Goal: Answer question/provide support

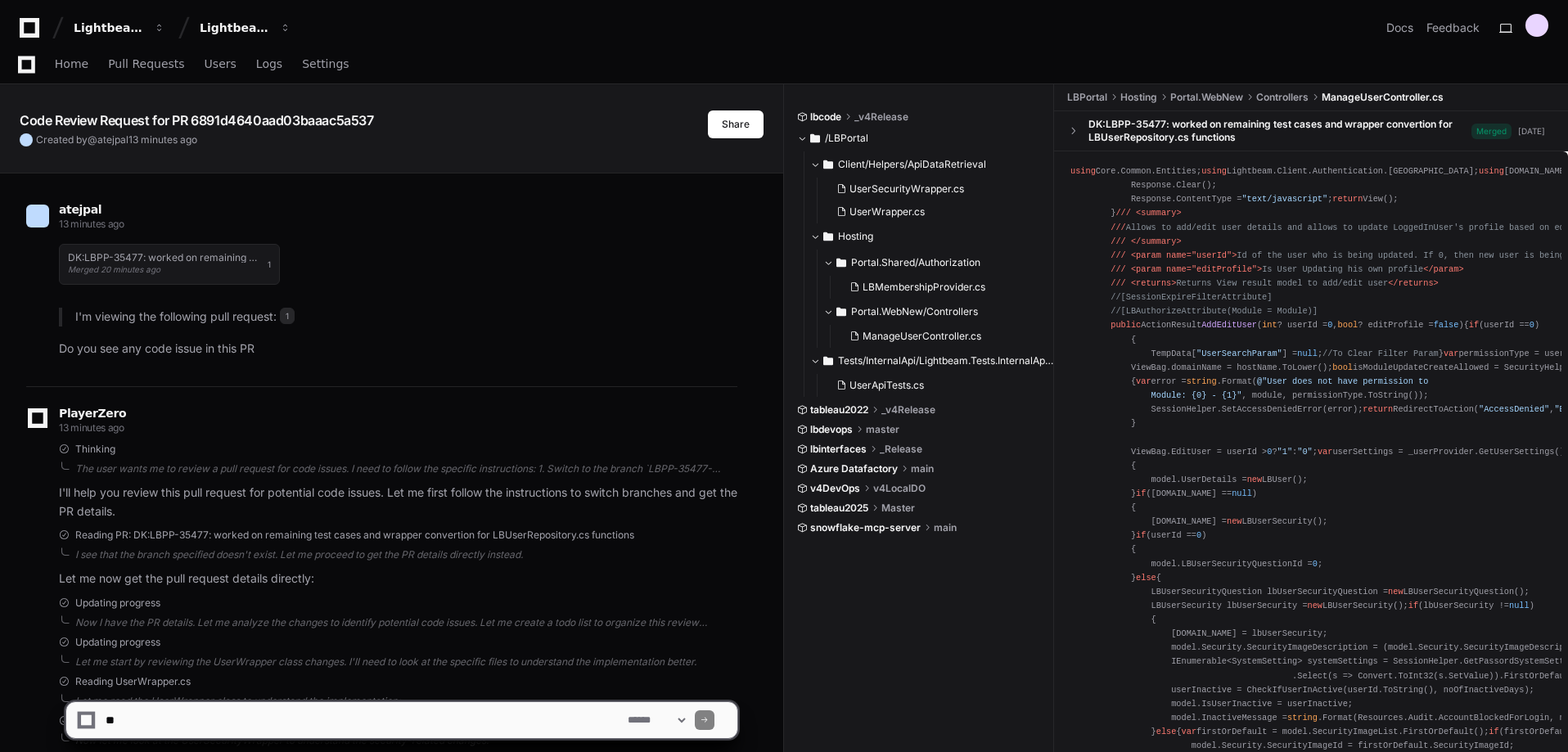
scroll to position [1959, 0]
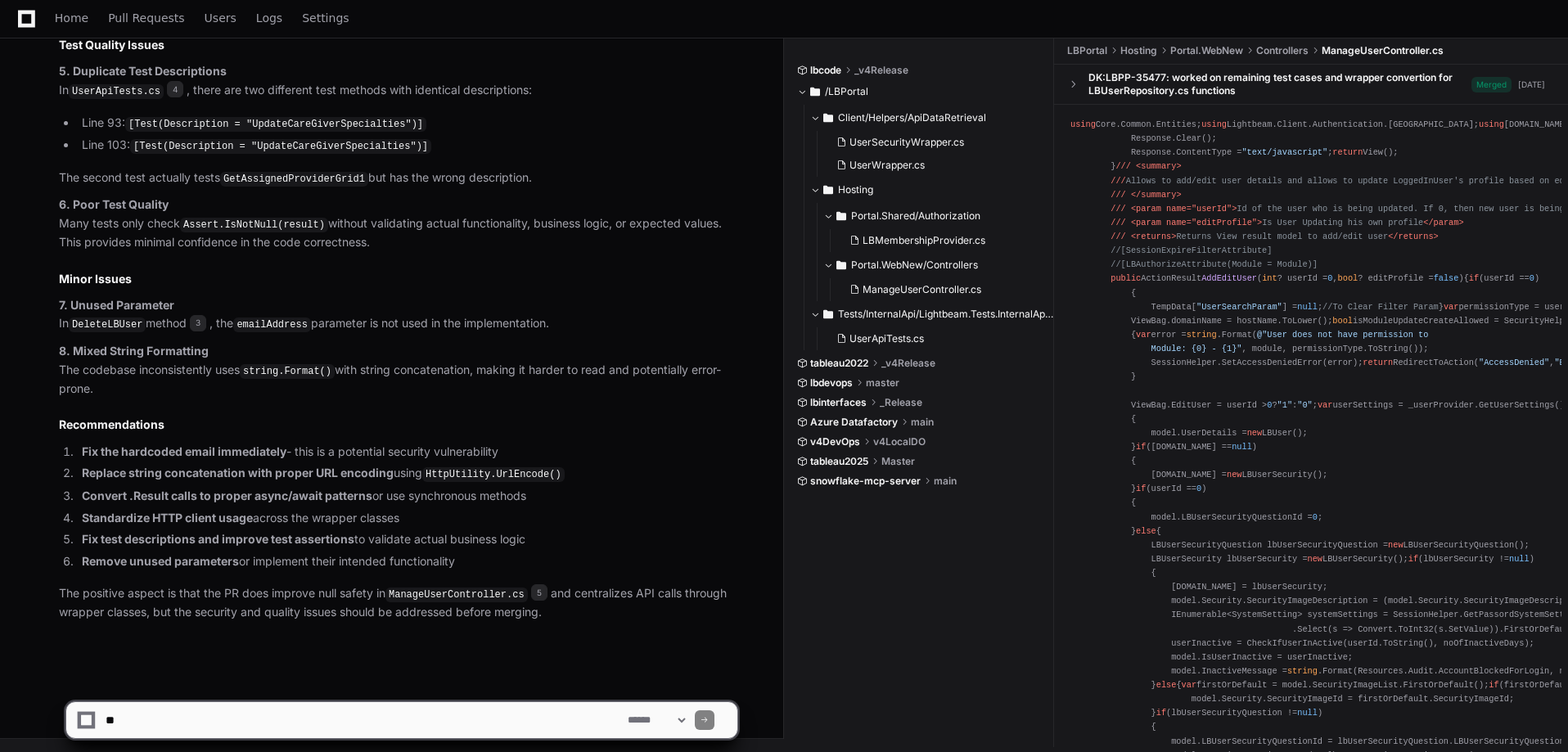
click at [1006, 23] on div "Home Pull Requests Users Logs Settings" at bounding box center [784, 18] width 1528 height 38
click at [524, 235] on p "6. Poor Test Quality Many tests only check Assert.IsNotNull(result) without val…" at bounding box center [398, 224] width 678 height 56
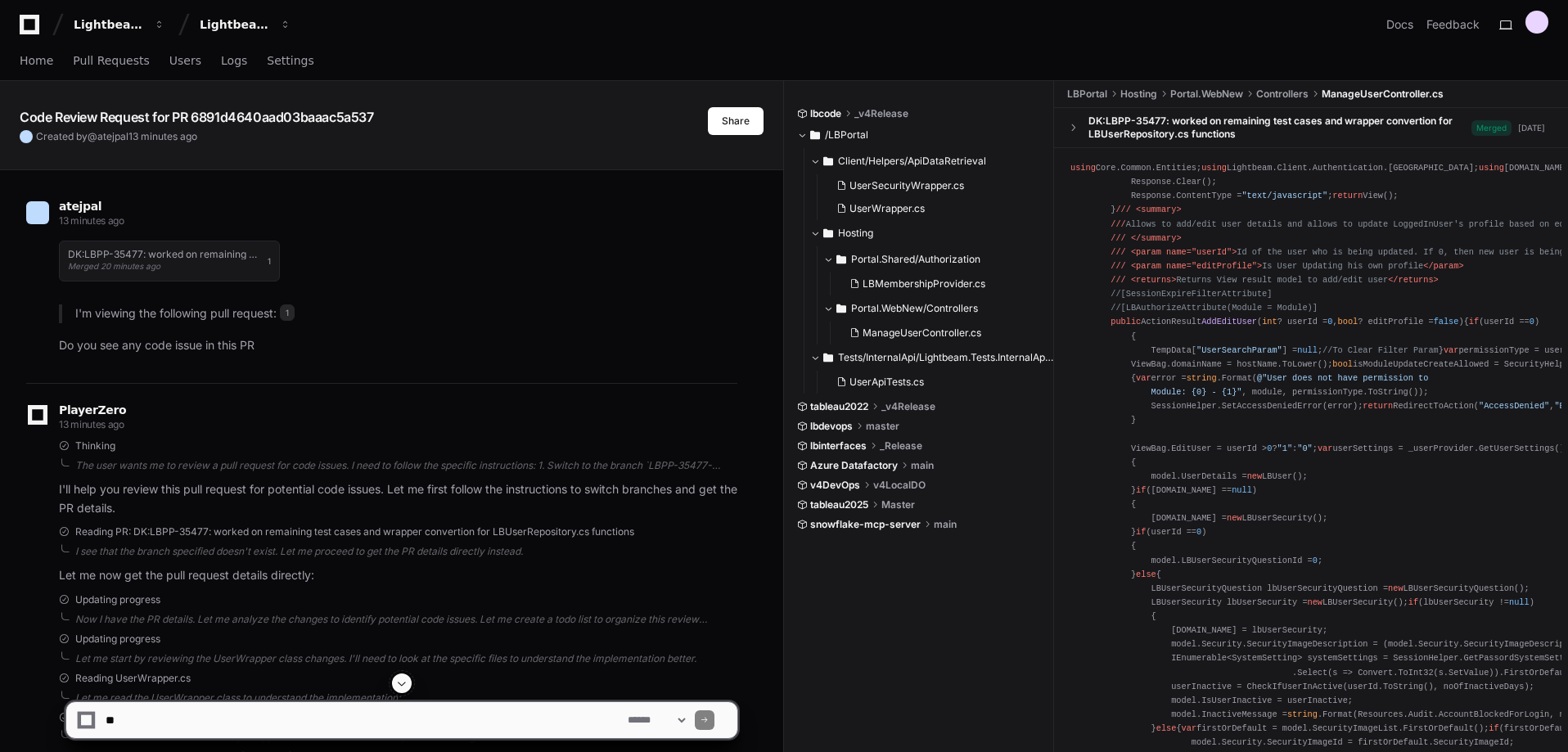
scroll to position [0, 0]
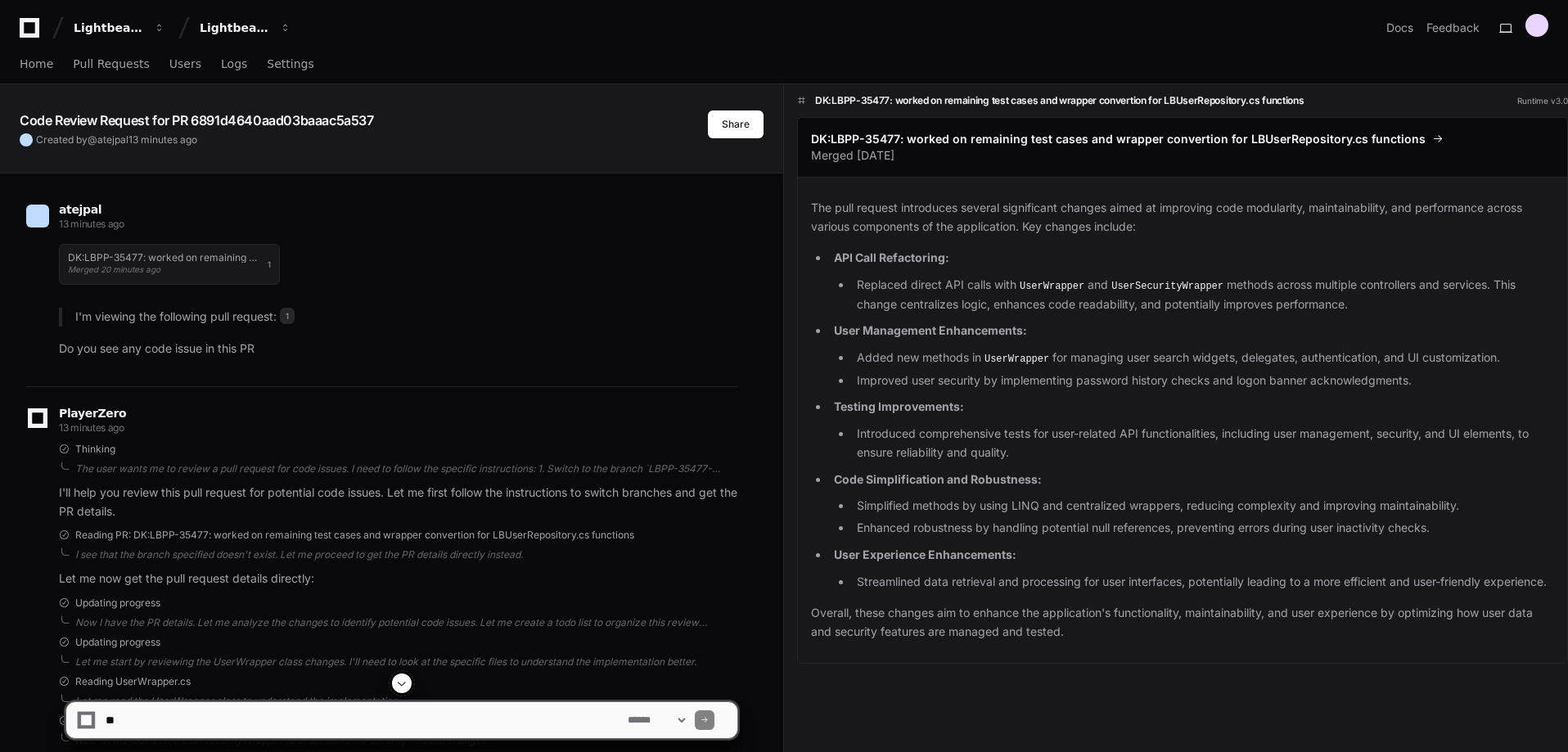
click at [292, 353] on p "Do you see any code issue in this PR" at bounding box center [398, 349] width 678 height 18
click at [567, 282] on div "DK:LBPP-35477: worked on remaining test cases and wrapper convertion for LBUser…" at bounding box center [398, 265] width 678 height 61
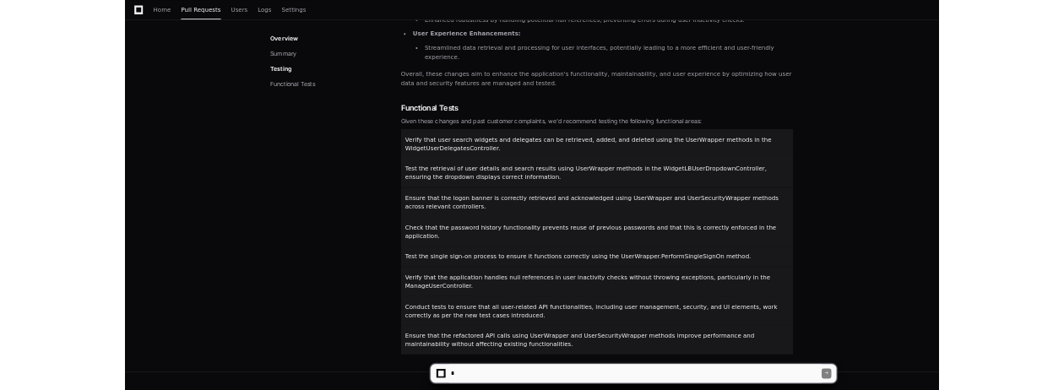
scroll to position [662, 0]
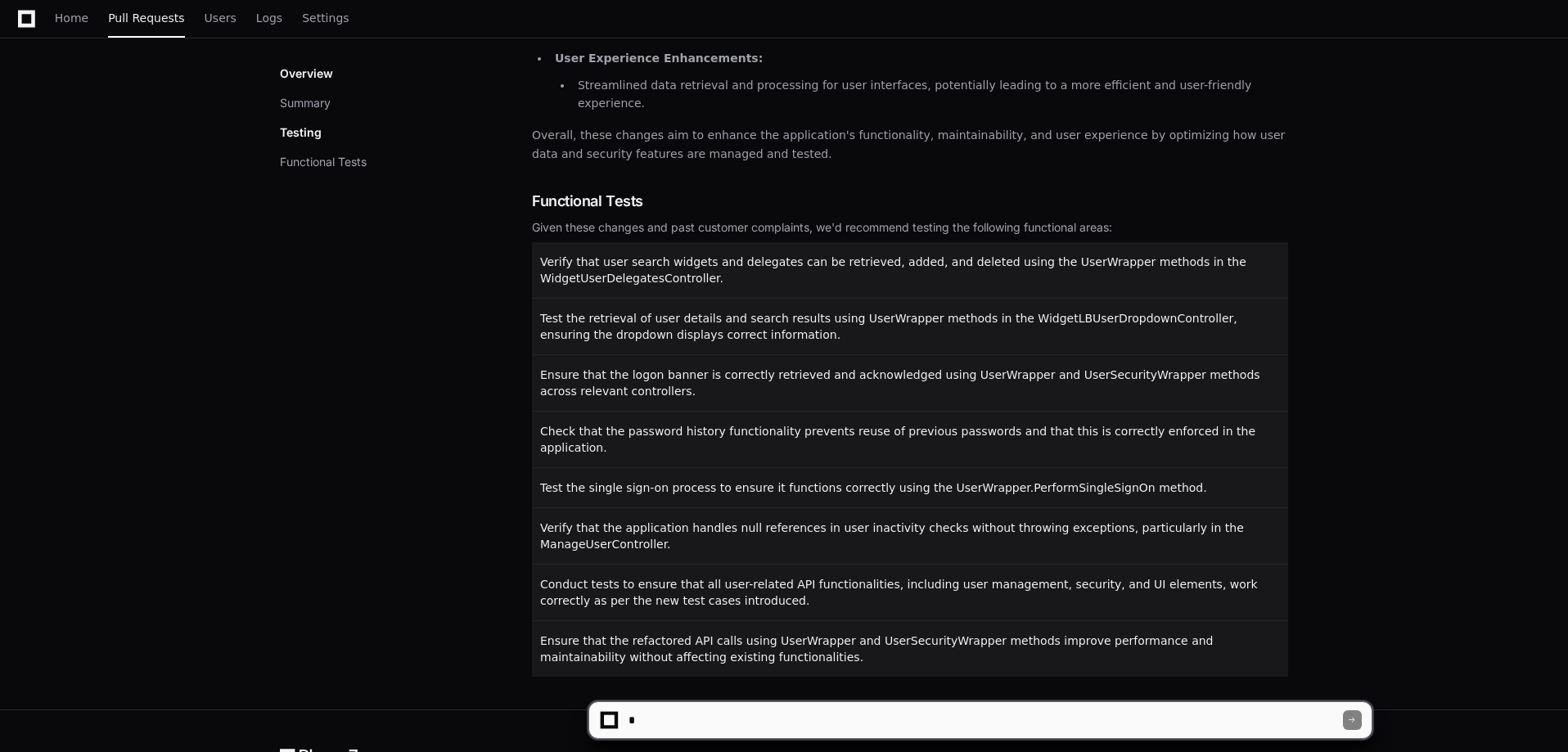
click at [803, 724] on textarea at bounding box center [983, 720] width 718 height 36
type textarea "**********"
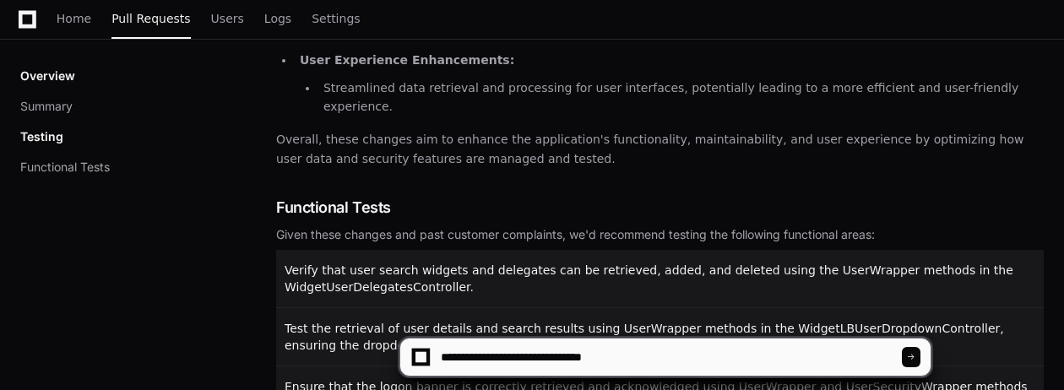
click at [1049, 197] on div "Overview Summary Testing Functional Tests Summary The pull request introduces s…" at bounding box center [532, 180] width 1064 height 1106
drag, startPoint x: 1055, startPoint y: 195, endPoint x: 1064, endPoint y: 191, distance: 9.4
click at [1062, 192] on div "Overview Summary Testing Functional Tests Summary The pull request introduces s…" at bounding box center [532, 180] width 1064 height 1106
click at [1064, 191] on html "Lightbeam Health Lightbeam Health Solutions Docs Feedback Home Pull Requests Us…" at bounding box center [532, 85] width 1064 height 1494
click at [1042, 196] on h2 "Functional Tests" at bounding box center [660, 208] width 768 height 24
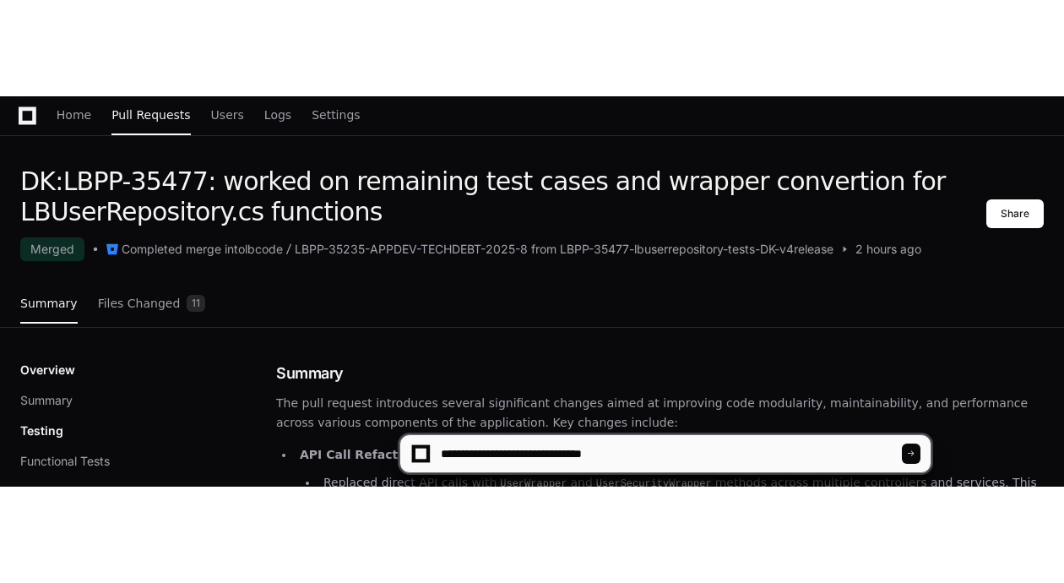
scroll to position [0, 0]
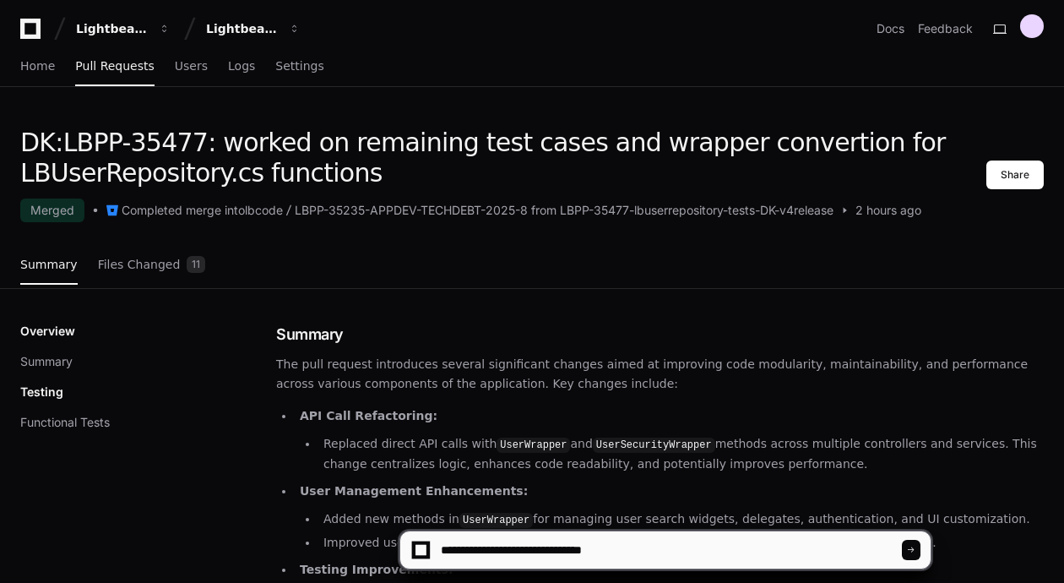
click at [910, 550] on span at bounding box center [911, 550] width 8 height 8
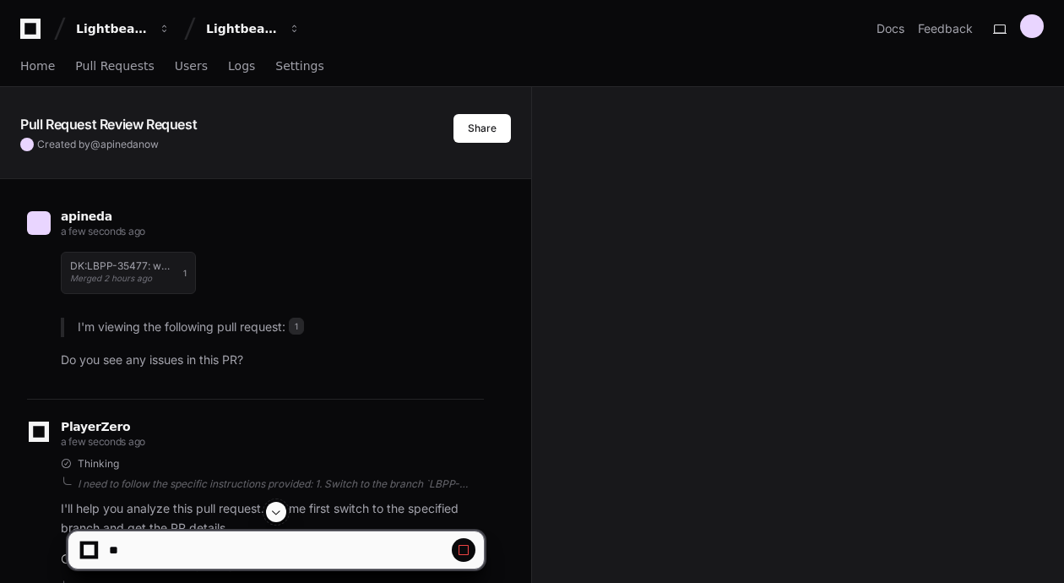
click at [483, 366] on p "Do you see any issues in this PR?" at bounding box center [272, 360] width 423 height 19
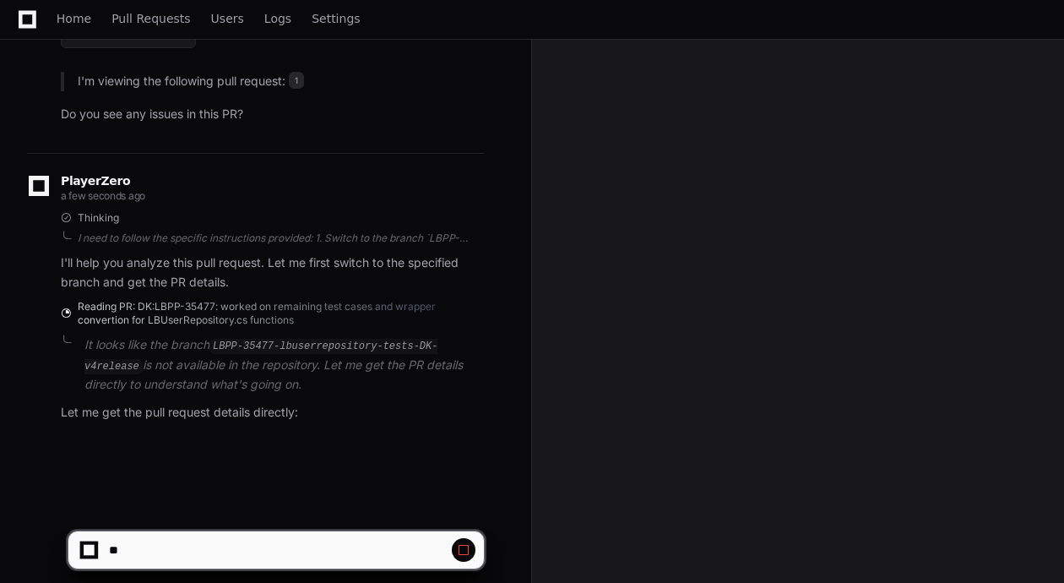
scroll to position [275, 0]
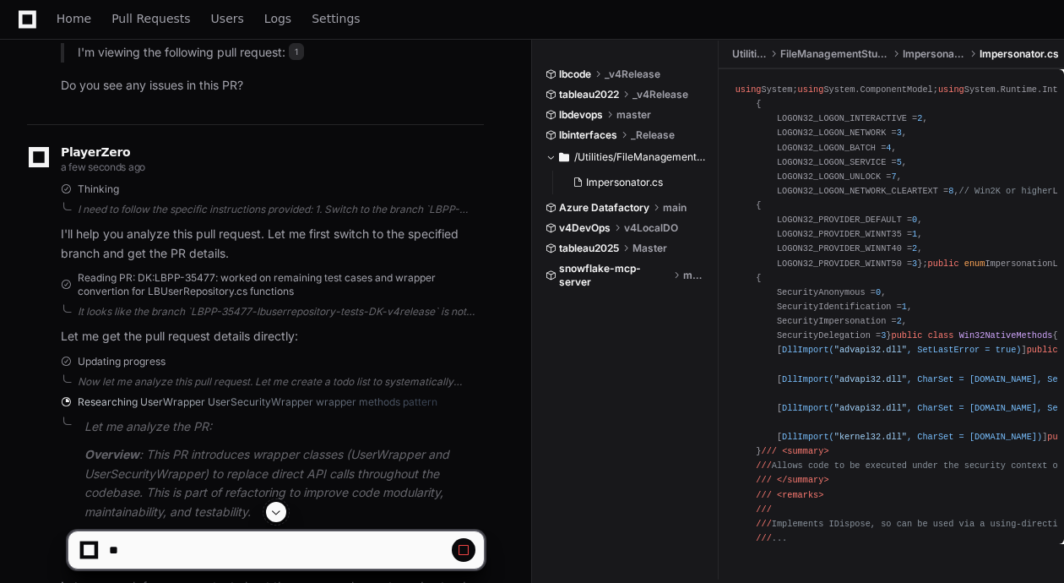
click at [416, 403] on span "Researching UserWrapper UserSecurityWrapper wrapper methods pattern" at bounding box center [258, 402] width 360 height 14
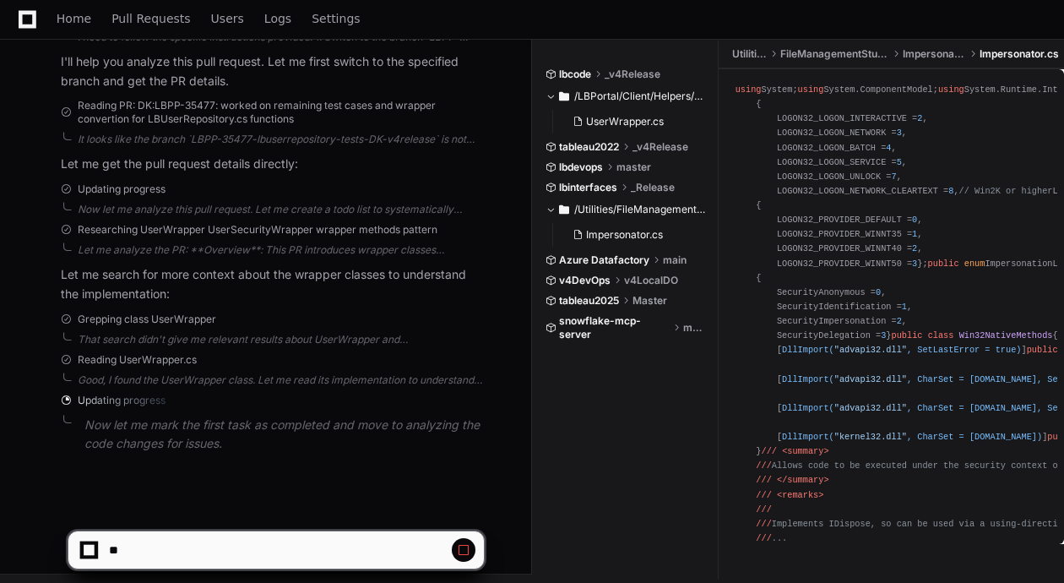
scroll to position [452, 0]
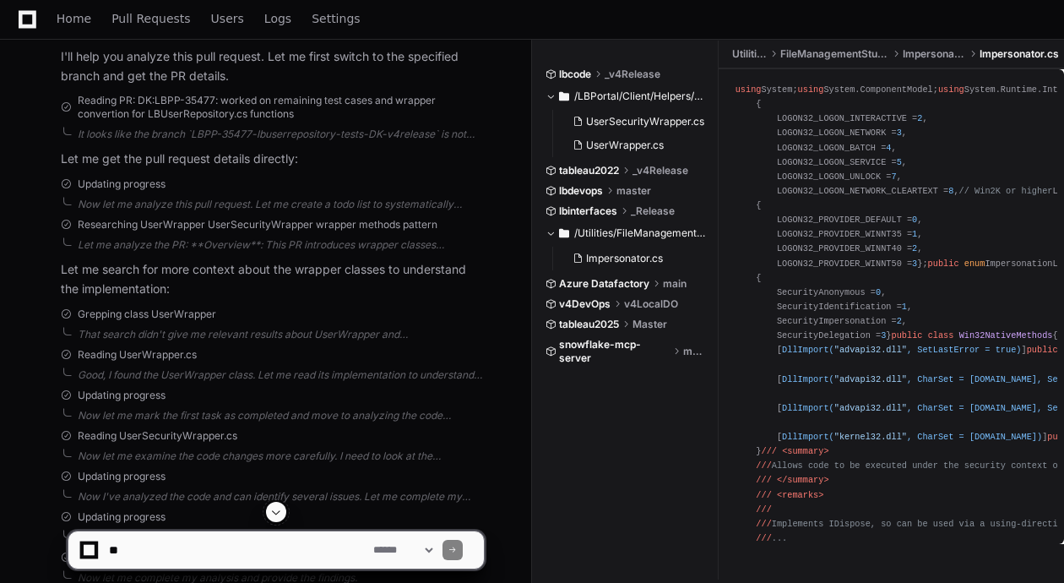
click at [445, 399] on div "Updating progress" at bounding box center [272, 396] width 423 height 14
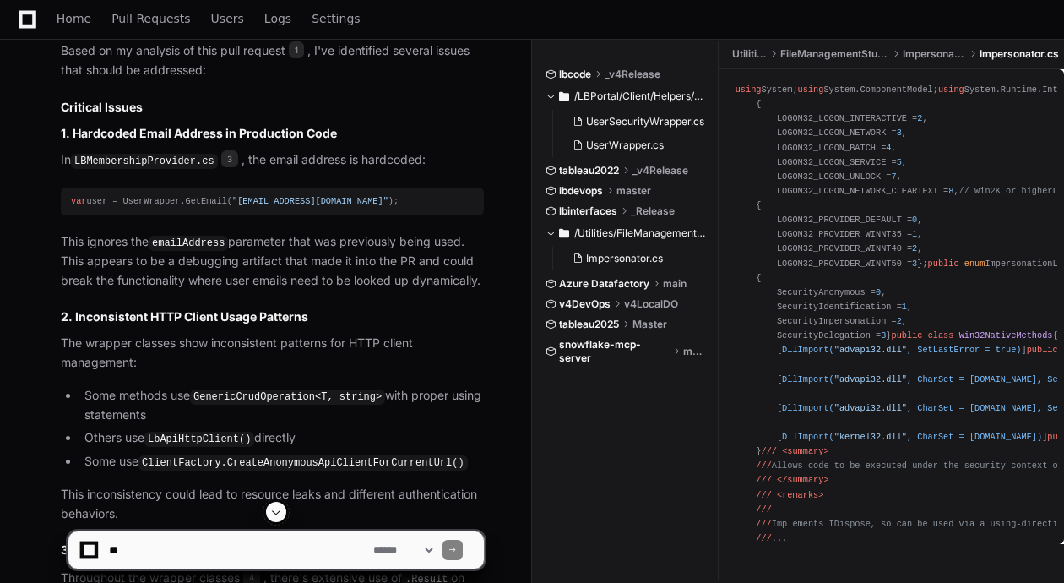
scroll to position [1094, 0]
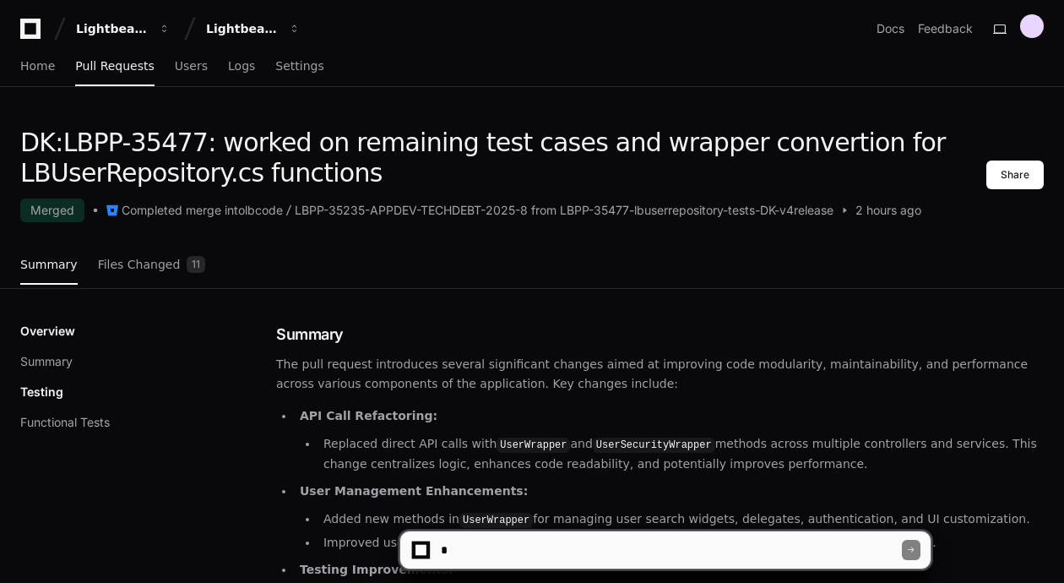
click at [609, 73] on div "Home Pull Requests Users Logs Settings" at bounding box center [532, 66] width 1024 height 39
